Goal: Task Accomplishment & Management: Complete application form

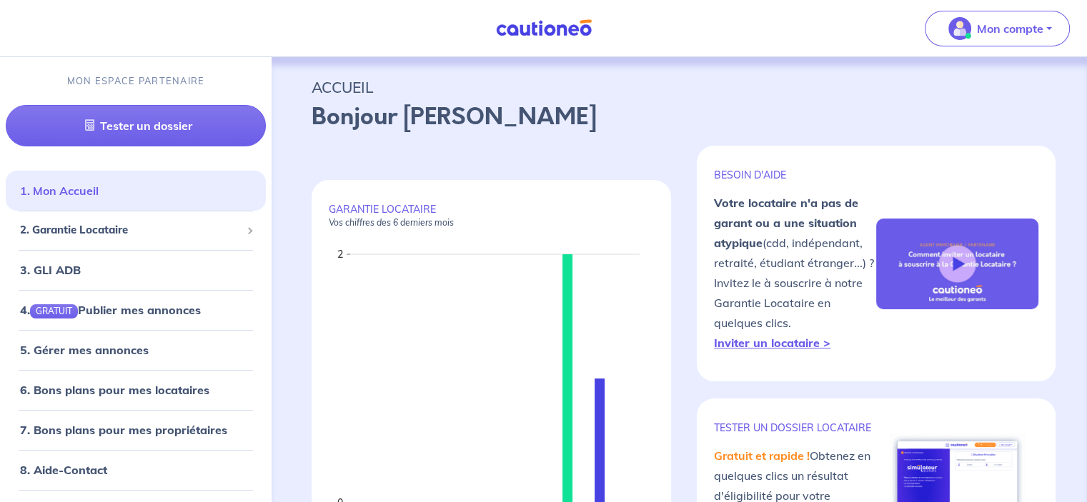
click at [72, 190] on link "1. Mon Accueil" at bounding box center [59, 191] width 79 height 14
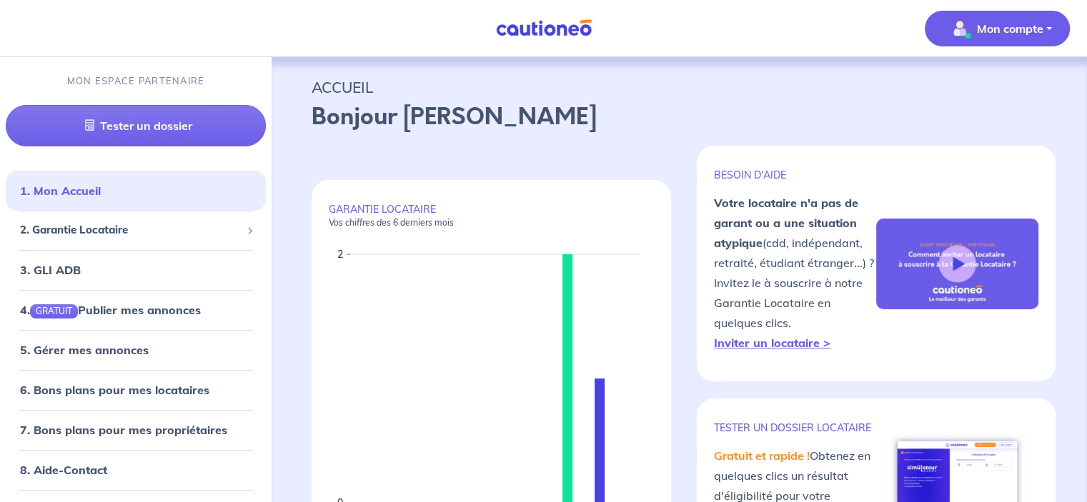
click at [972, 32] on span "Mon compte" at bounding box center [992, 28] width 101 height 23
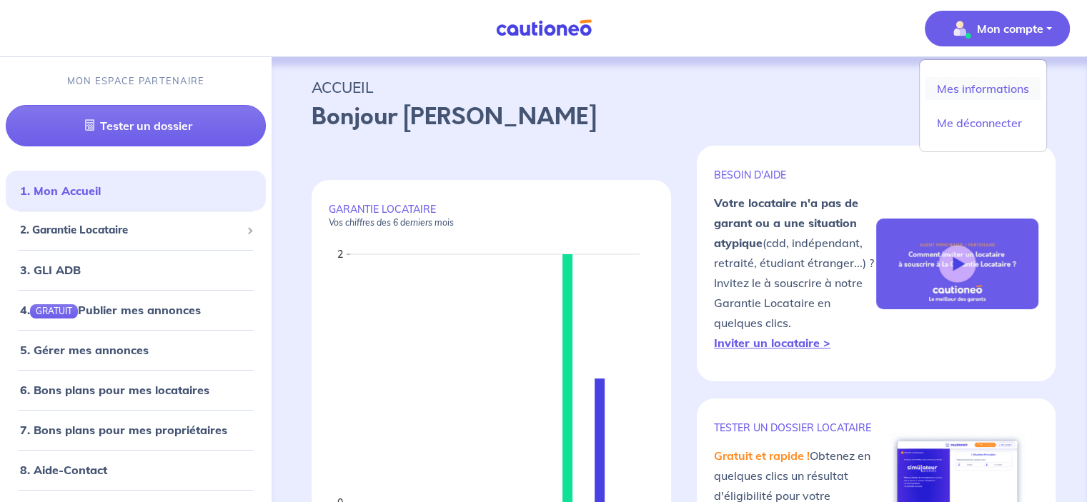
click at [986, 89] on link "Mes informations" at bounding box center [982, 88] width 115 height 23
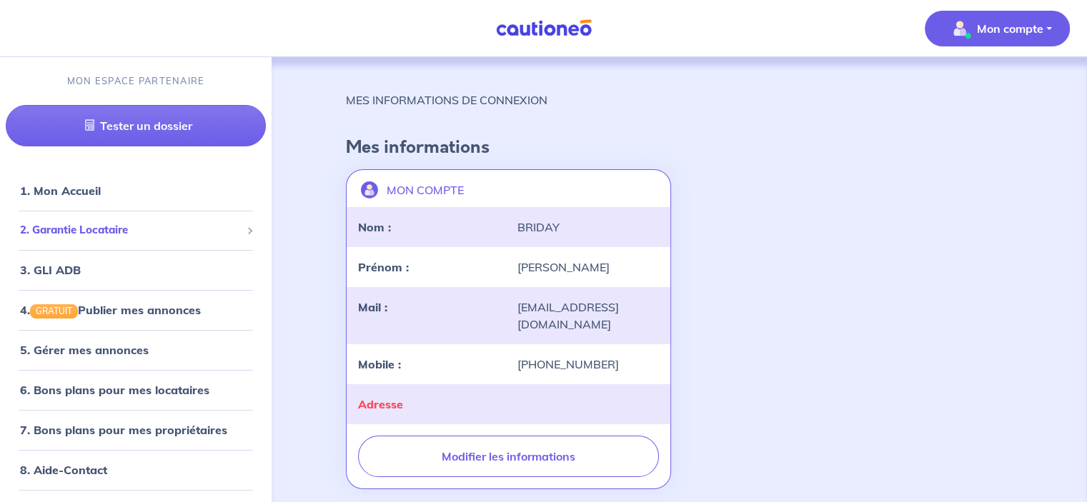
click at [35, 229] on span "2. Garantie Locataire" at bounding box center [130, 230] width 221 height 16
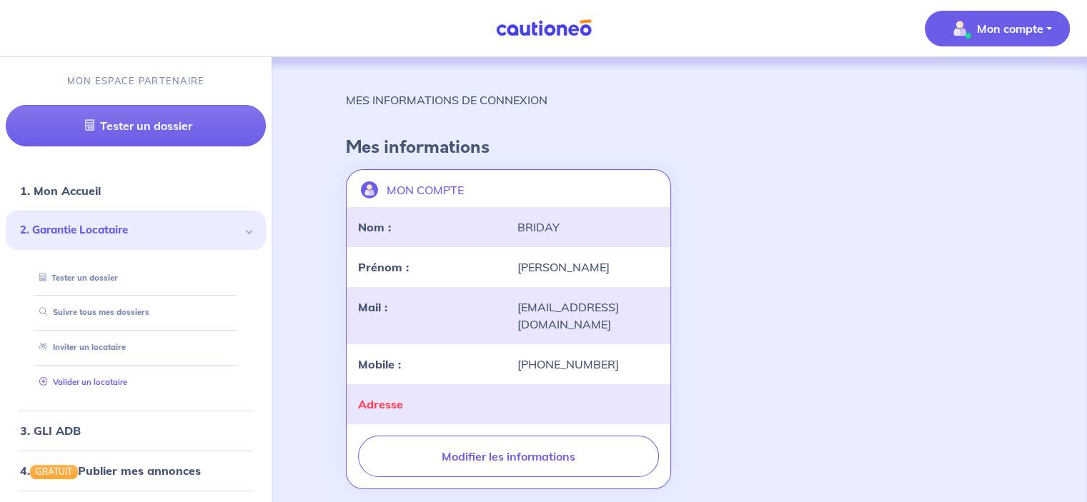
click at [93, 382] on link "Valider un locataire" at bounding box center [81, 382] width 94 height 10
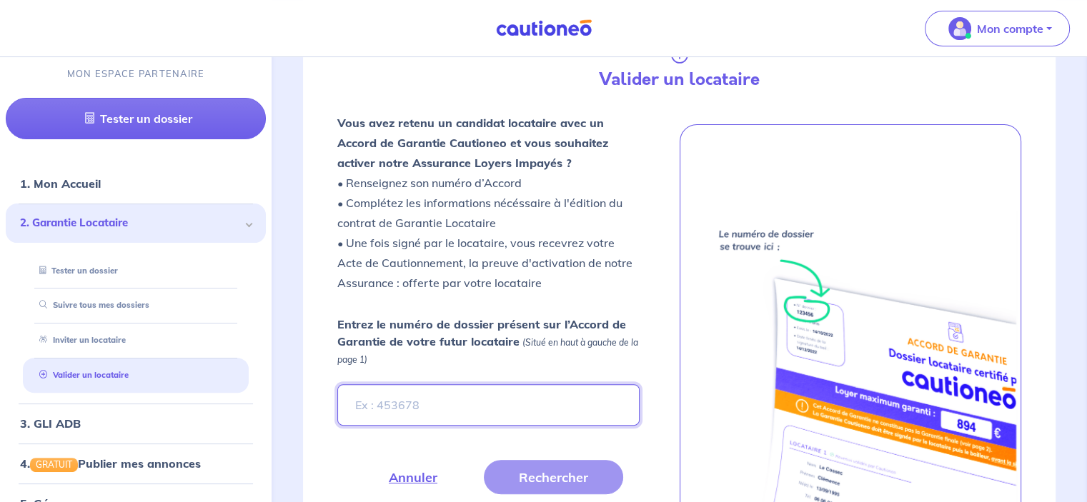
scroll to position [364, 0]
